Goal: Transaction & Acquisition: Download file/media

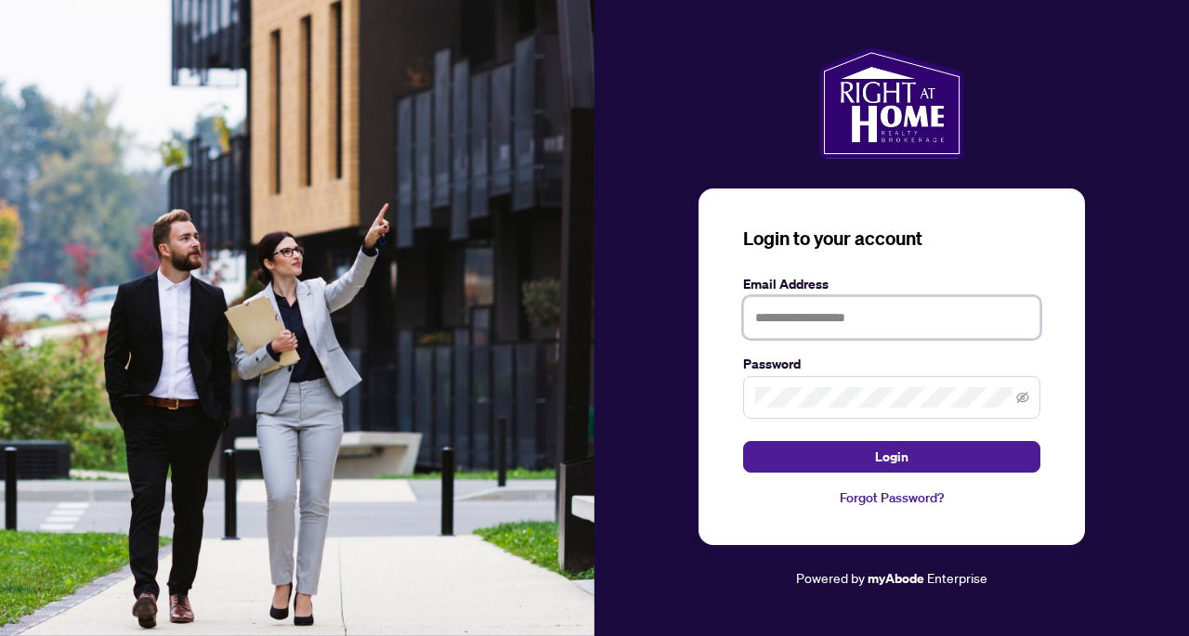
click at [837, 324] on input "text" at bounding box center [891, 317] width 297 height 43
type input "**********"
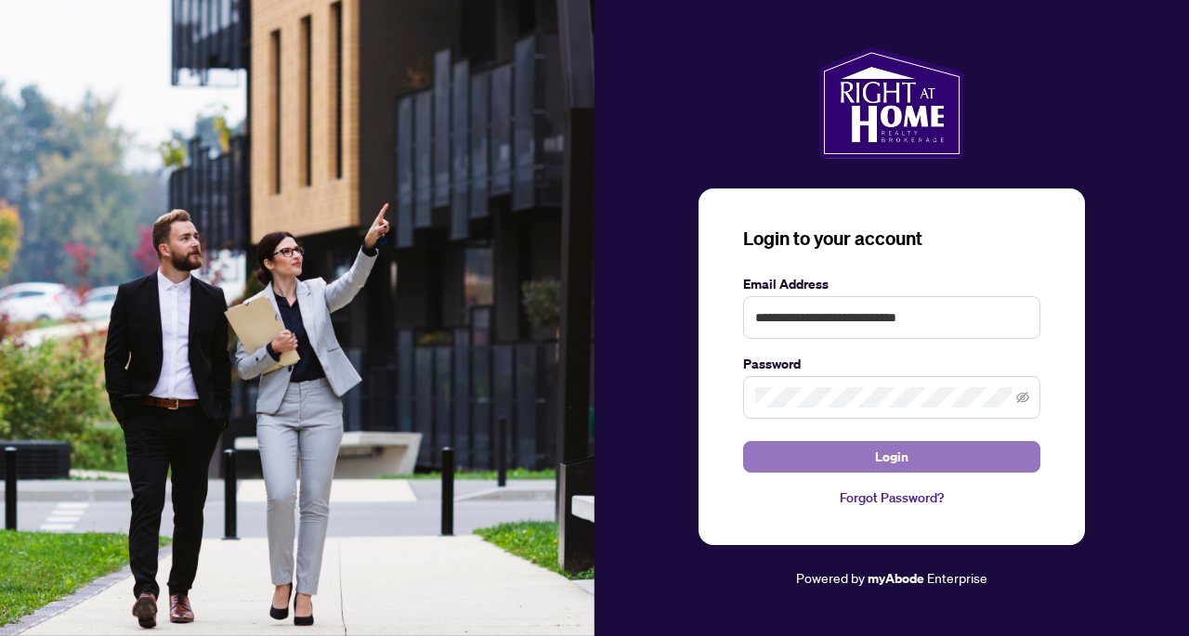
click at [865, 456] on button "Login" at bounding box center [891, 457] width 297 height 32
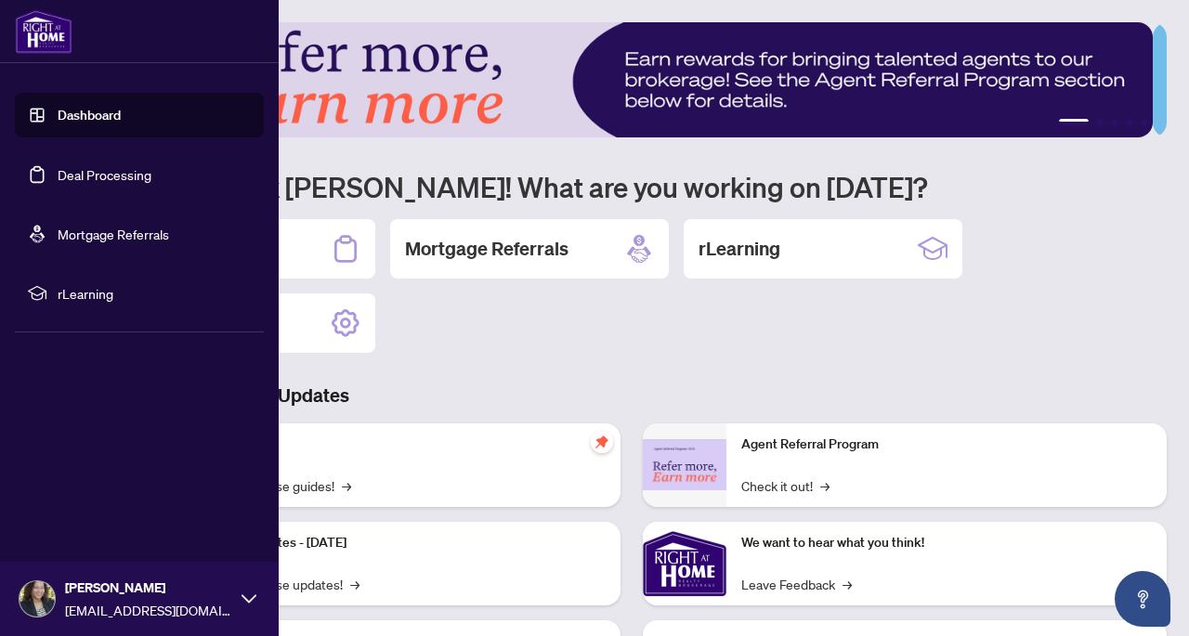
click at [58, 172] on link "Deal Processing" at bounding box center [105, 174] width 94 height 17
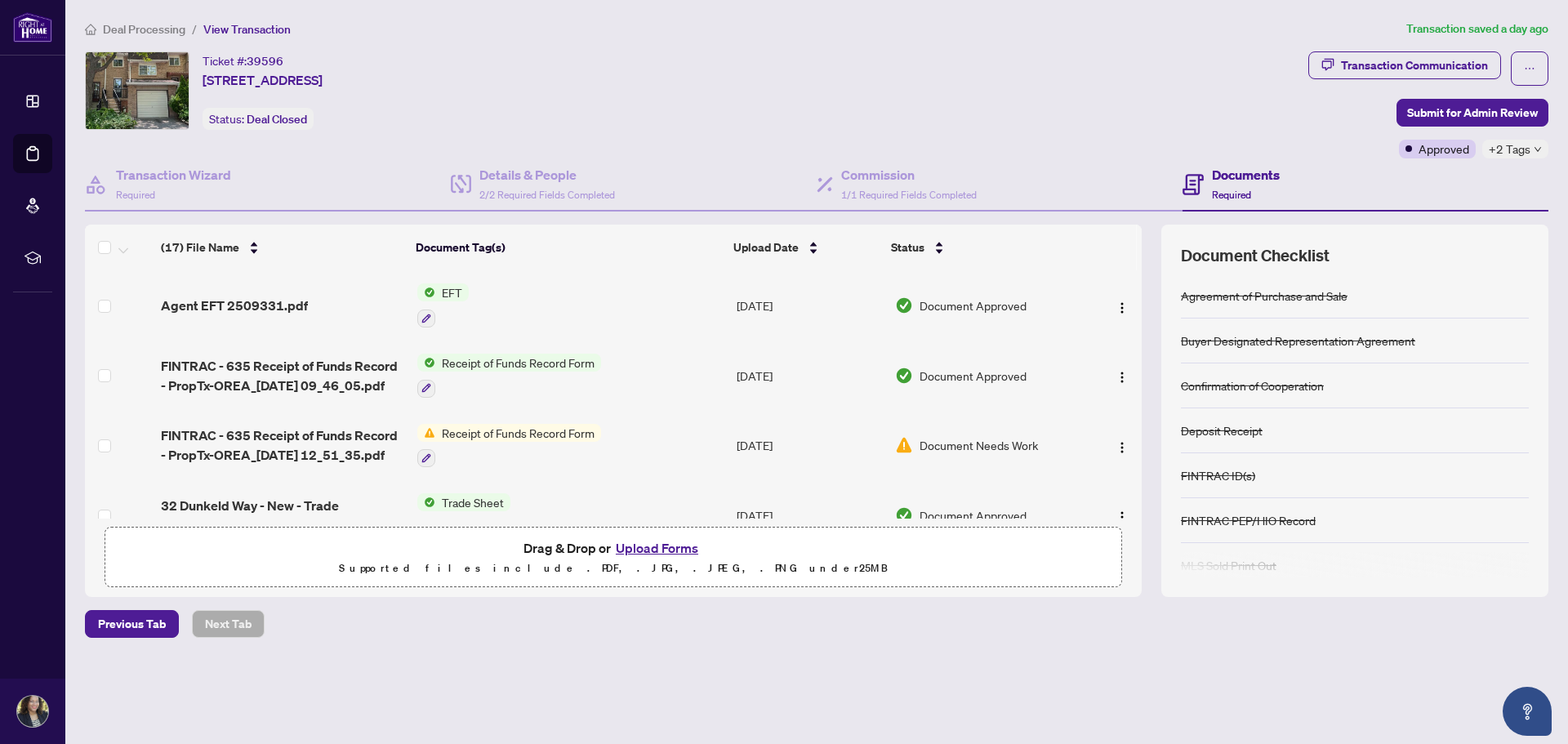
click at [1044, 176] on h4 "Documents" at bounding box center [1245, 175] width 68 height 19
click at [830, 186] on icon at bounding box center [824, 185] width 17 height 17
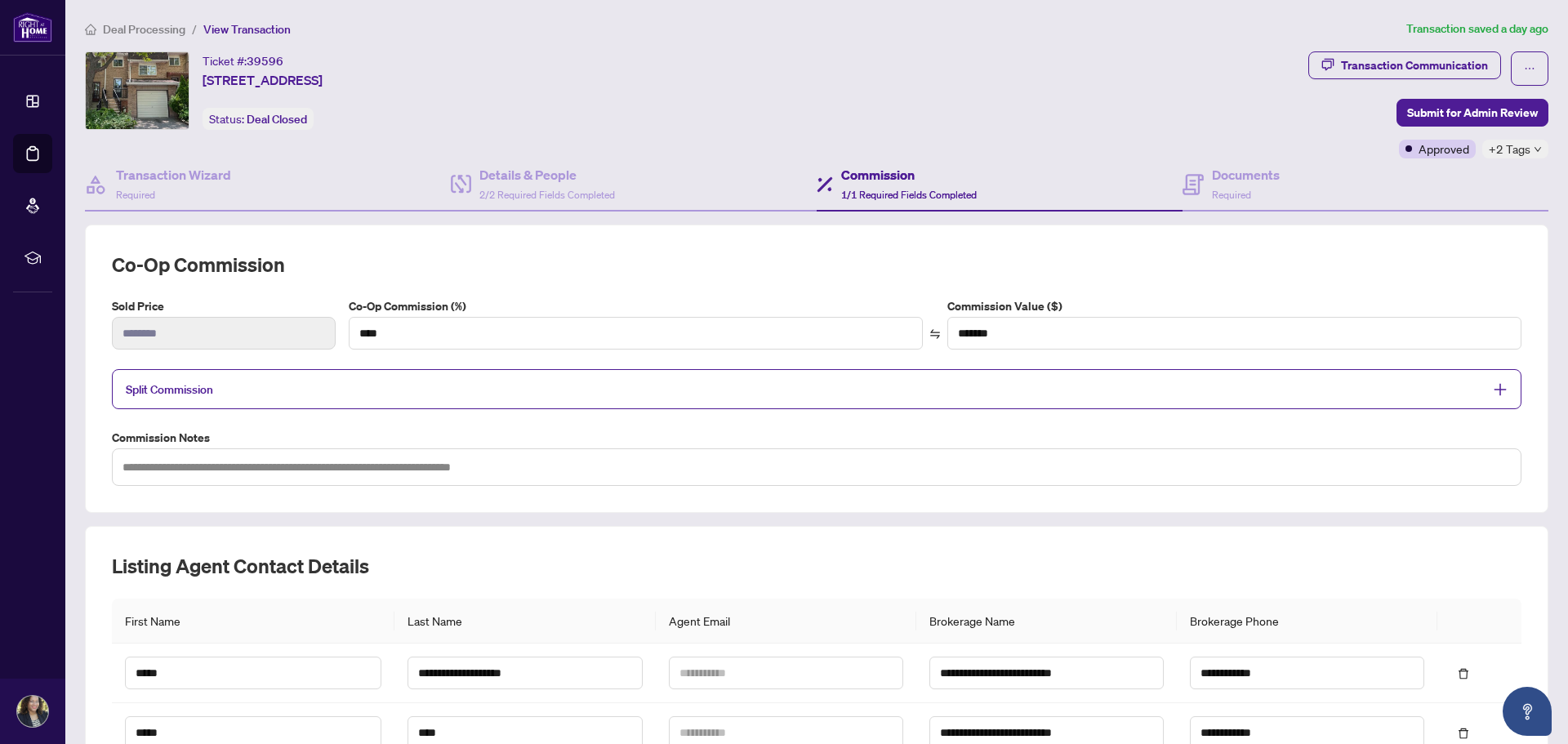
click at [1044, 145] on span "+2 Tags" at bounding box center [1509, 149] width 41 height 18
click at [1044, 135] on div "Ticket #: 39596 32 Dunkeld Way, Markham, Ontario L3T 4Y9, Canada Status: Deal C…" at bounding box center [693, 106] width 1223 height 107
click at [1044, 76] on span "button" at bounding box center [1529, 69] width 11 height 26
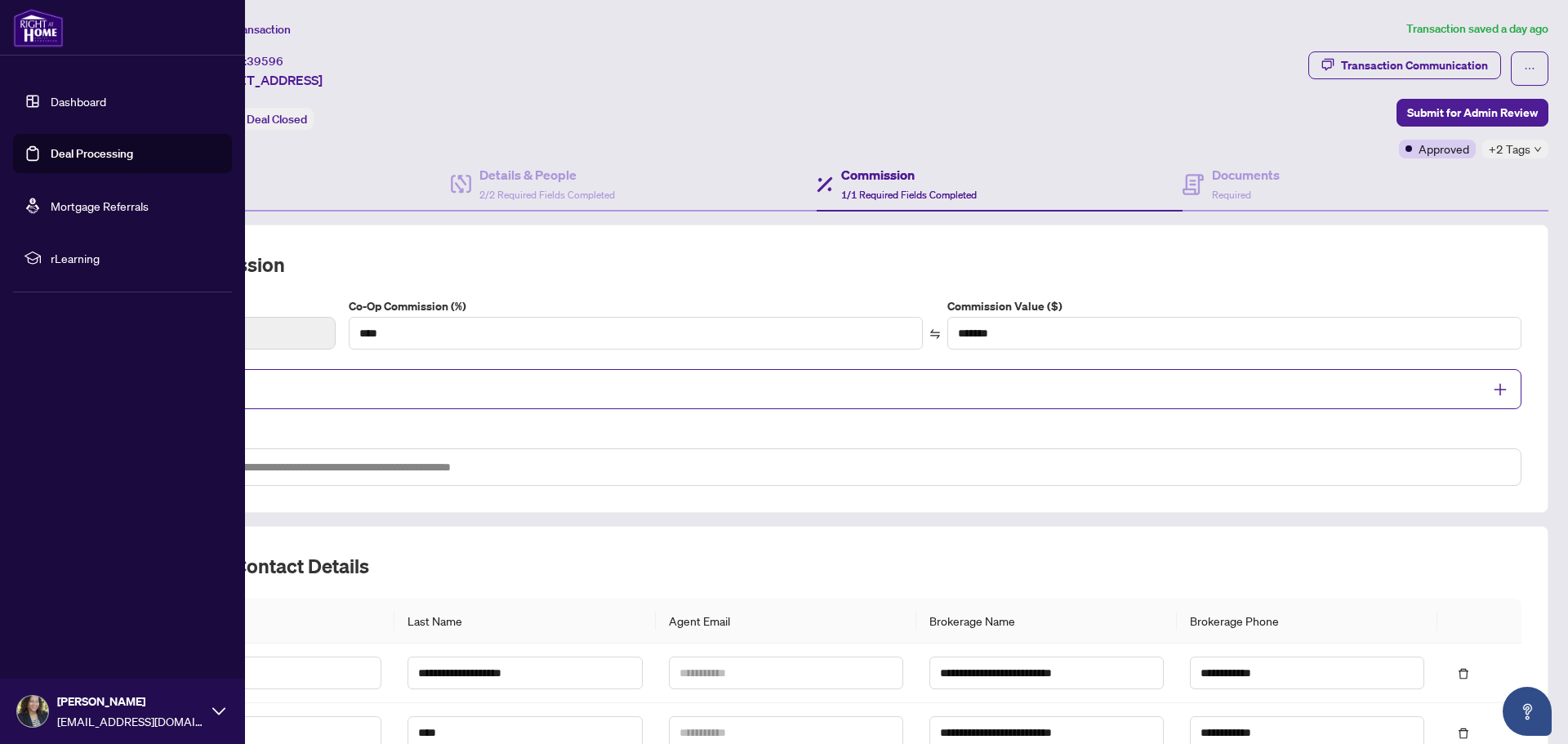
click at [61, 151] on link "Deal Processing" at bounding box center [92, 153] width 83 height 15
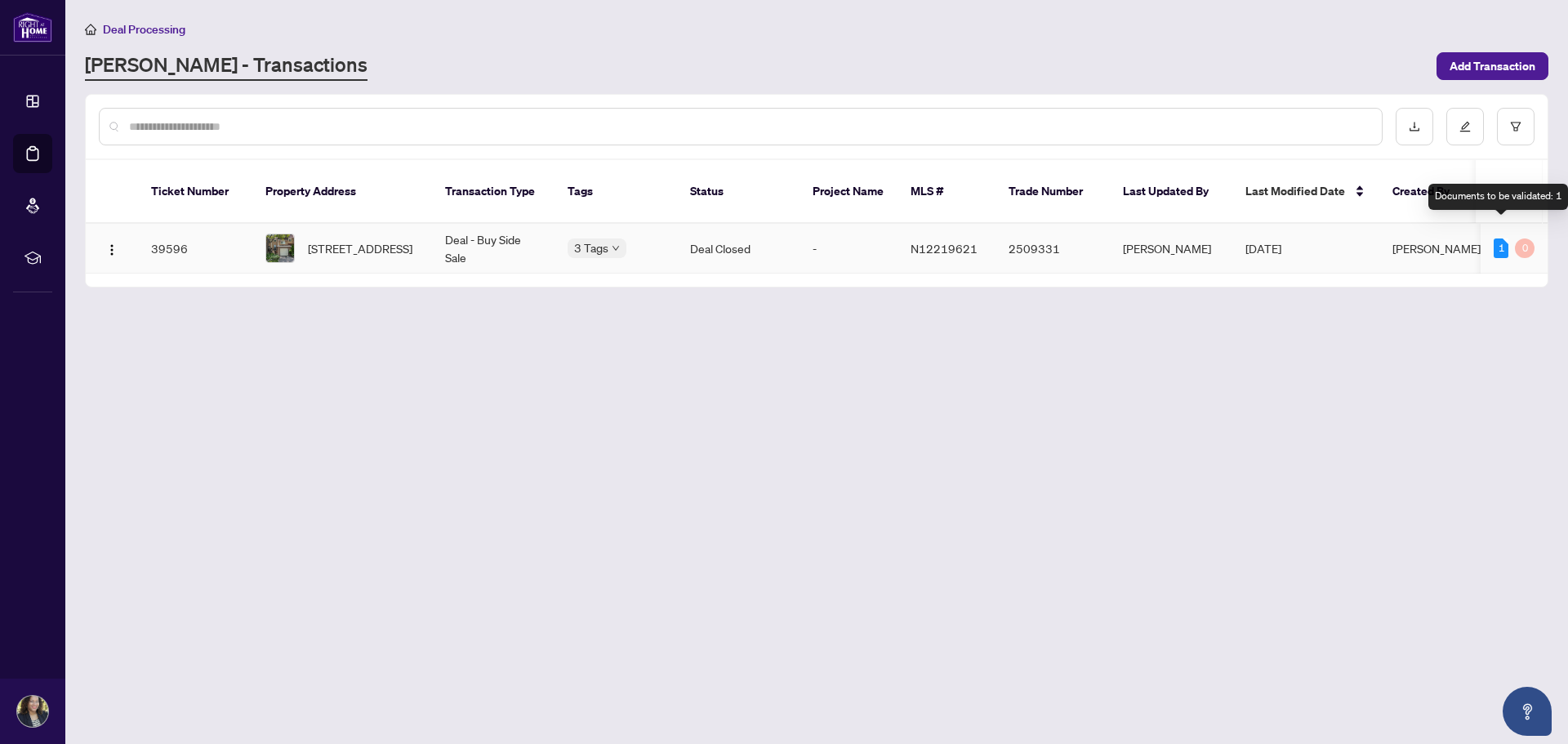
click at [1044, 238] on div "1" at bounding box center [1500, 248] width 15 height 19
click at [159, 224] on td "39596" at bounding box center [195, 249] width 114 height 50
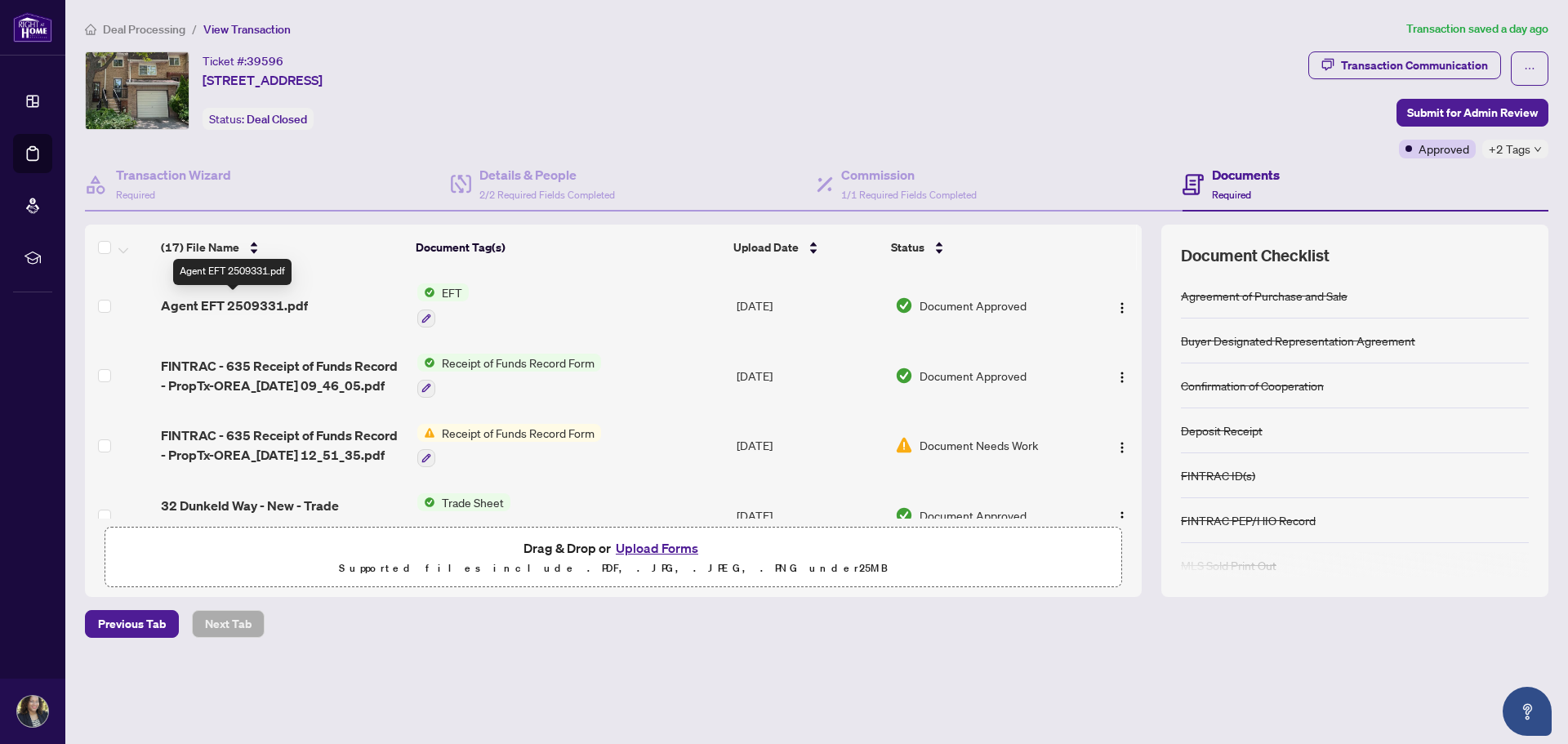
click at [273, 302] on span "Agent EFT 2509331.pdf" at bounding box center [234, 305] width 147 height 19
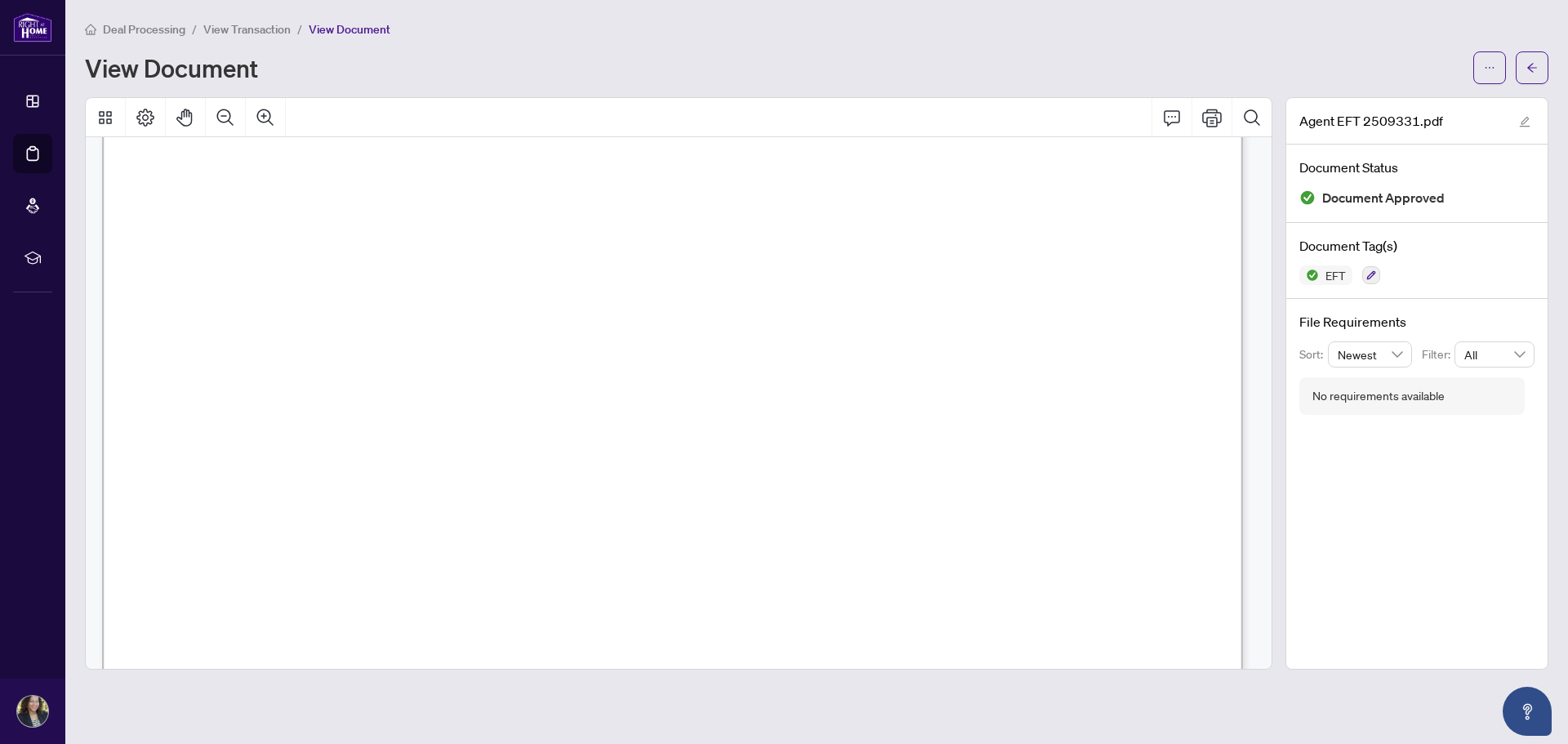
scroll to position [161, 0]
click at [1044, 70] on icon "ellipsis" at bounding box center [1489, 68] width 11 height 11
click at [1044, 101] on span "Download" at bounding box center [1430, 103] width 124 height 18
